Goal: Transaction & Acquisition: Purchase product/service

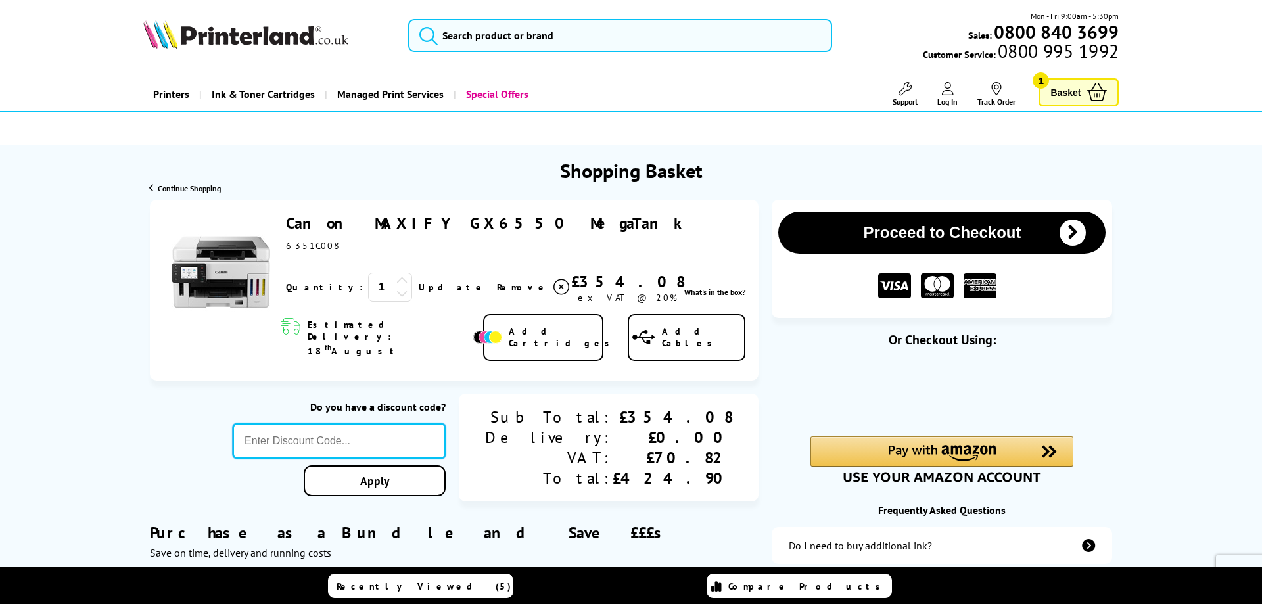
click at [383, 426] on input "text" at bounding box center [339, 440] width 213 height 35
paste input "CANON20"
type input "CANON20"
click at [439, 465] on link "Apply" at bounding box center [375, 480] width 142 height 31
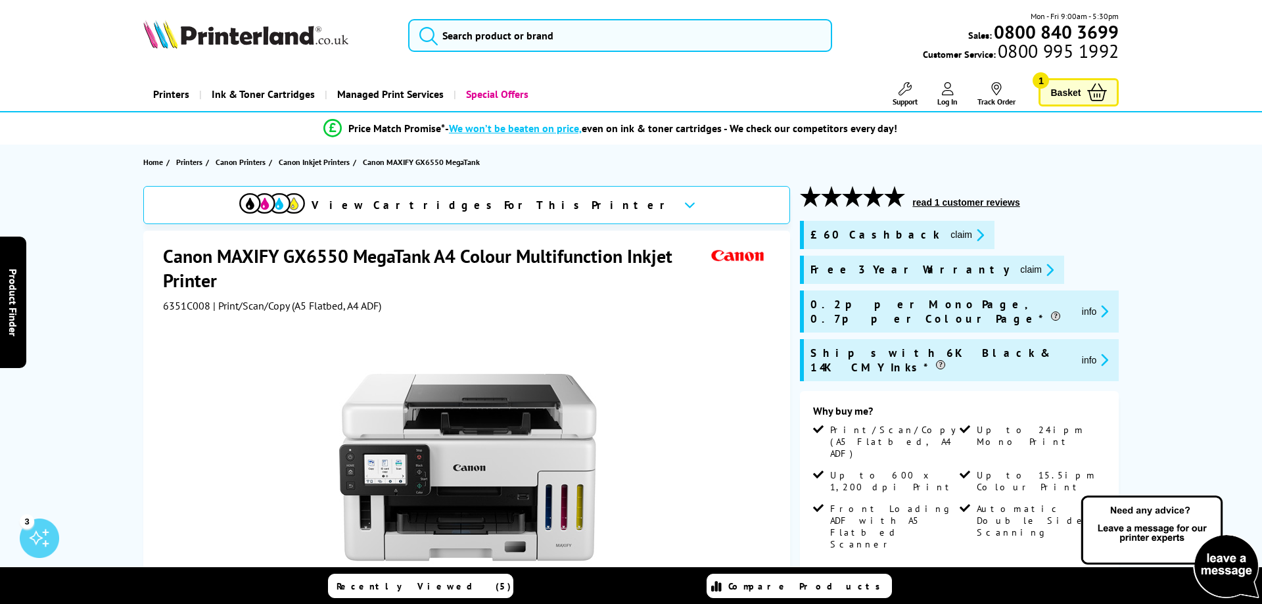
click at [947, 233] on button "claim" at bounding box center [967, 234] width 41 height 15
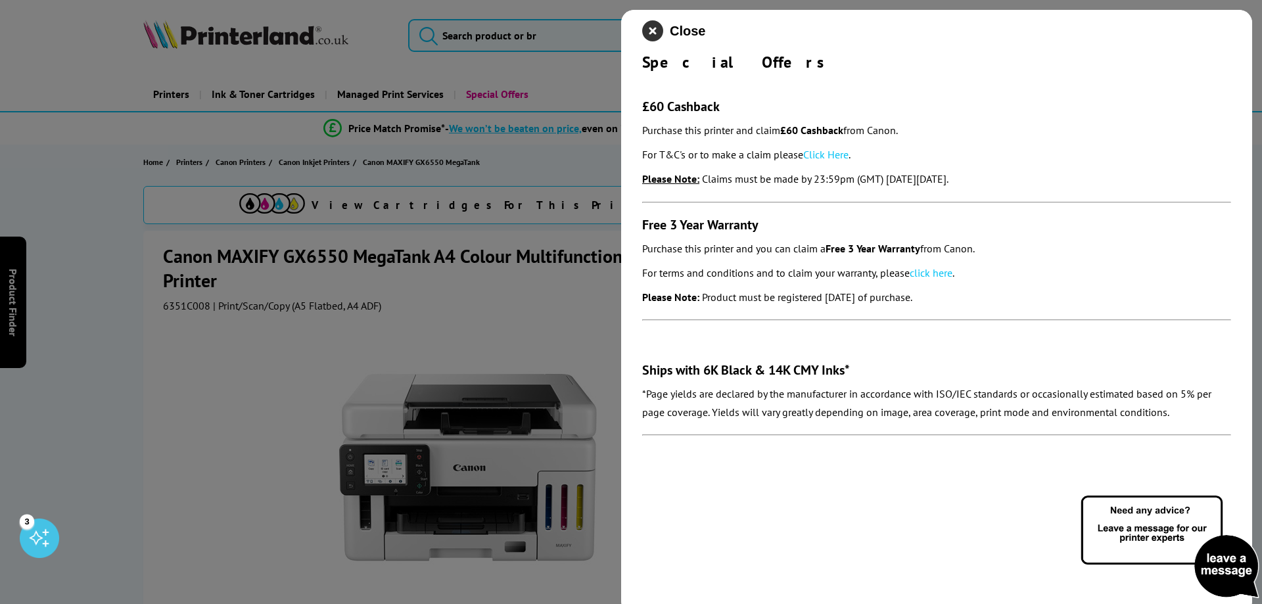
click at [652, 26] on icon "close modal" at bounding box center [652, 30] width 21 height 21
